Goal: Check status: Check status

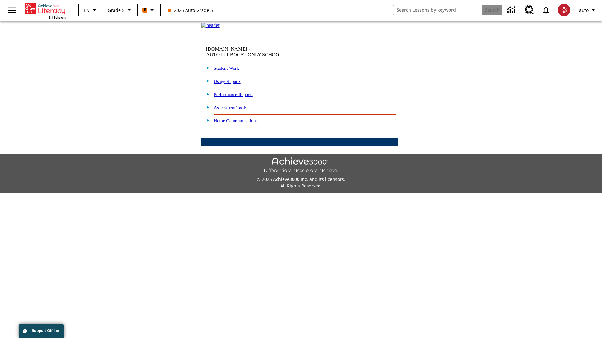
click at [230, 71] on link "Student Work" at bounding box center [226, 68] width 25 height 5
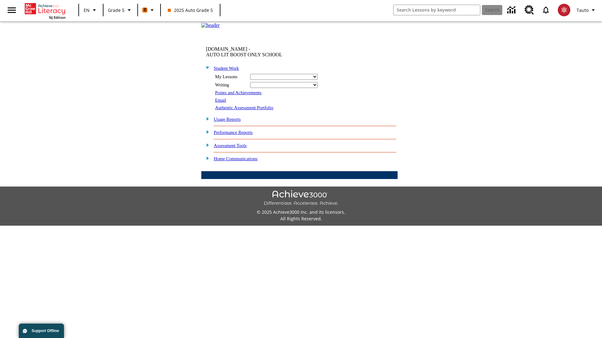
select select "/options/reports/?report_id=12&atype=22&section=2"
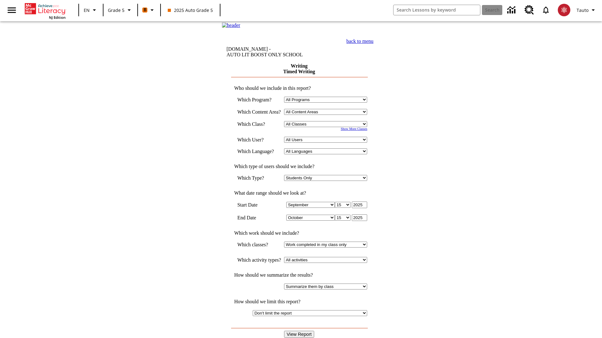
click at [328, 127] on select "Select a Class: All Classes 2025 Auto Grade 5 OL 2025 Auto Grade 6" at bounding box center [325, 124] width 83 height 6
select select "11133131"
select select "21437107"
click at [300, 331] on input "View Report" at bounding box center [299, 334] width 30 height 7
